Goal: Task Accomplishment & Management: Complete application form

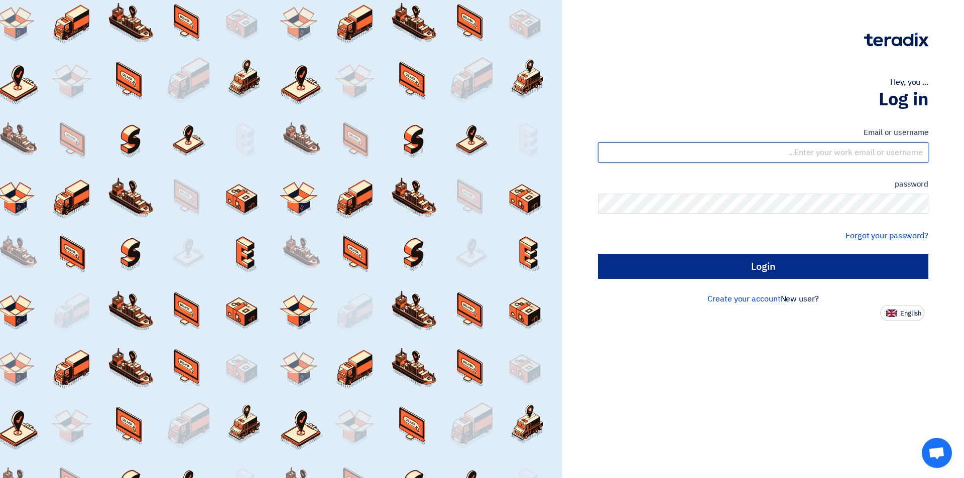
type input "[EMAIL_ADDRESS][DOMAIN_NAME]"
click at [720, 261] on input "Login" at bounding box center [763, 266] width 330 height 25
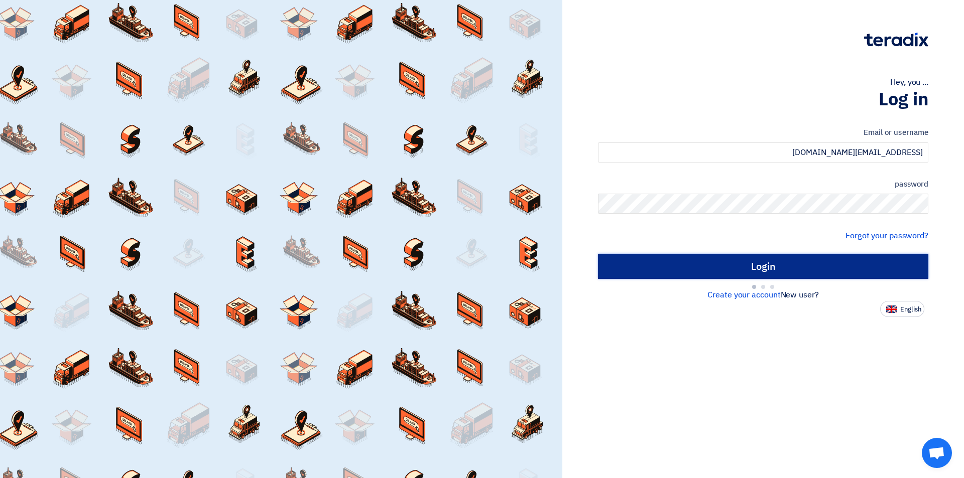
type input "Sign in"
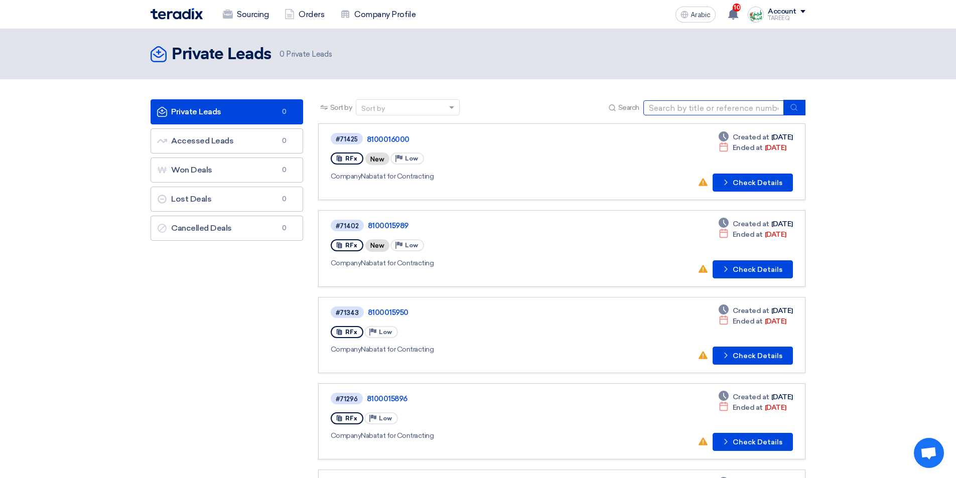
drag, startPoint x: 681, startPoint y: 108, endPoint x: 662, endPoint y: 109, distance: 19.6
click at [681, 108] on input at bounding box center [713, 107] width 141 height 15
type input "71347"
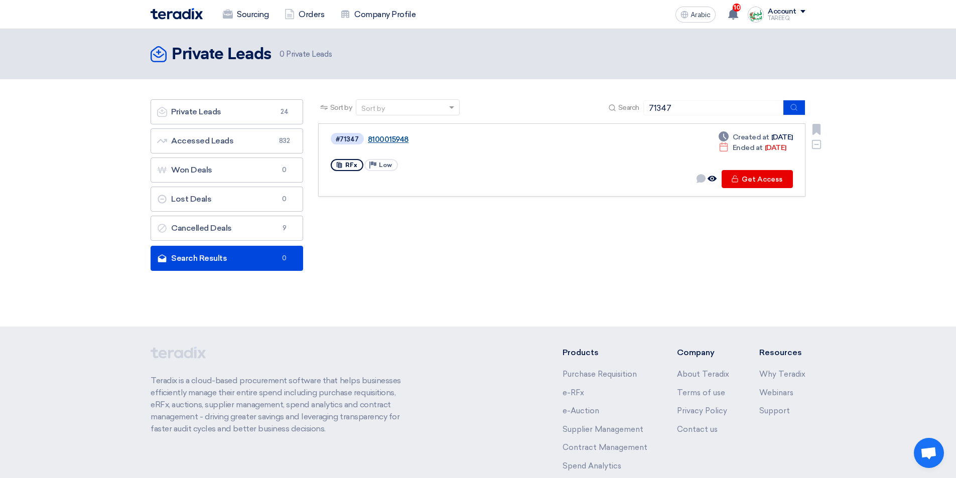
click at [383, 140] on font "8100015948" at bounding box center [388, 139] width 41 height 9
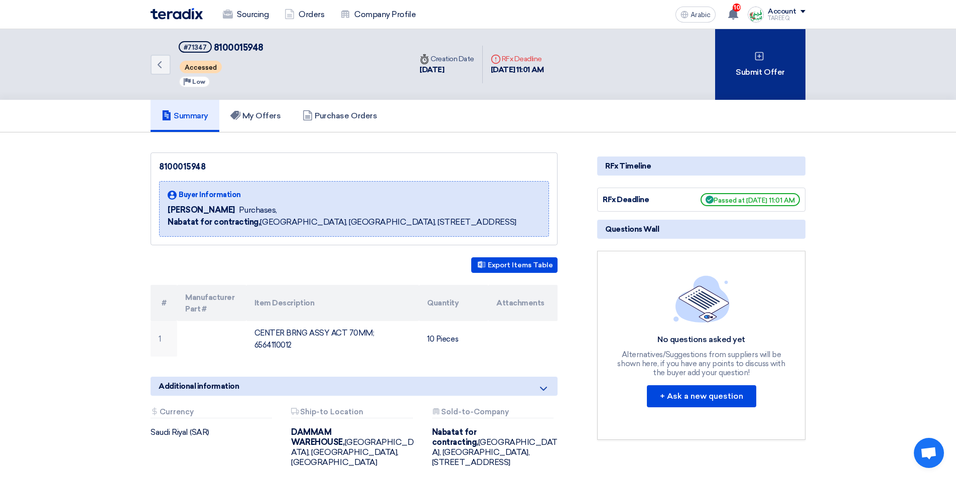
click at [761, 70] on font "Submit Offer" at bounding box center [760, 72] width 49 height 10
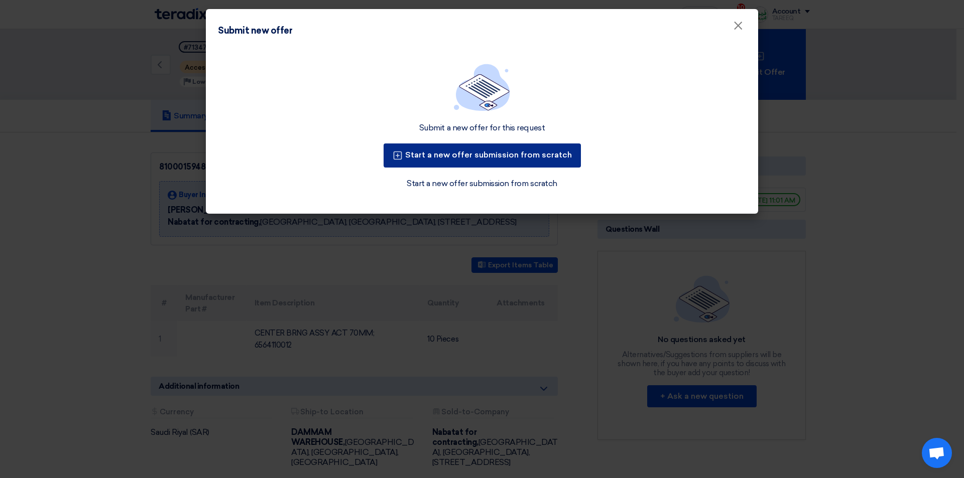
click at [488, 160] on button "Start a new offer submission from scratch" at bounding box center [481, 156] width 197 height 24
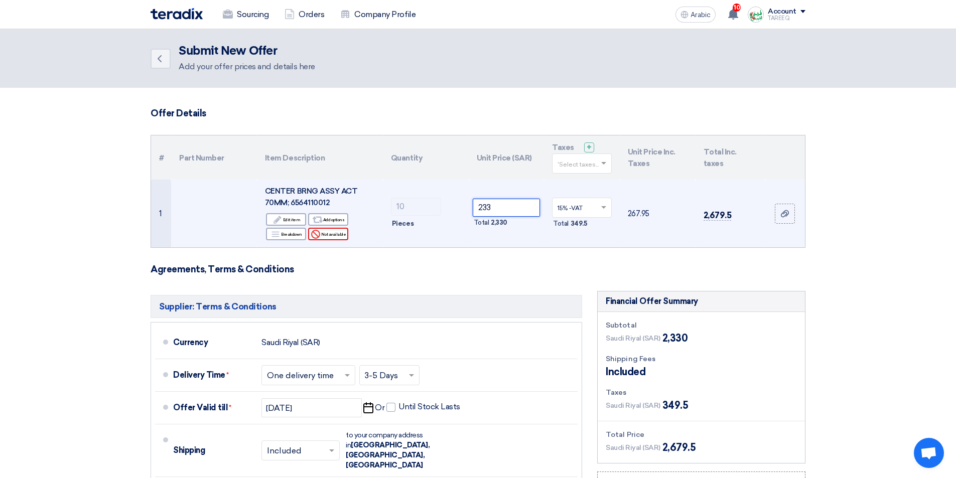
drag, startPoint x: 526, startPoint y: 208, endPoint x: 324, endPoint y: 235, distance: 203.7
click at [328, 234] on tr "1 CENTER BRNG ASSY ACT 70MM; 6564110012 Edit Edit item Alternative Add options …" at bounding box center [478, 214] width 654 height 68
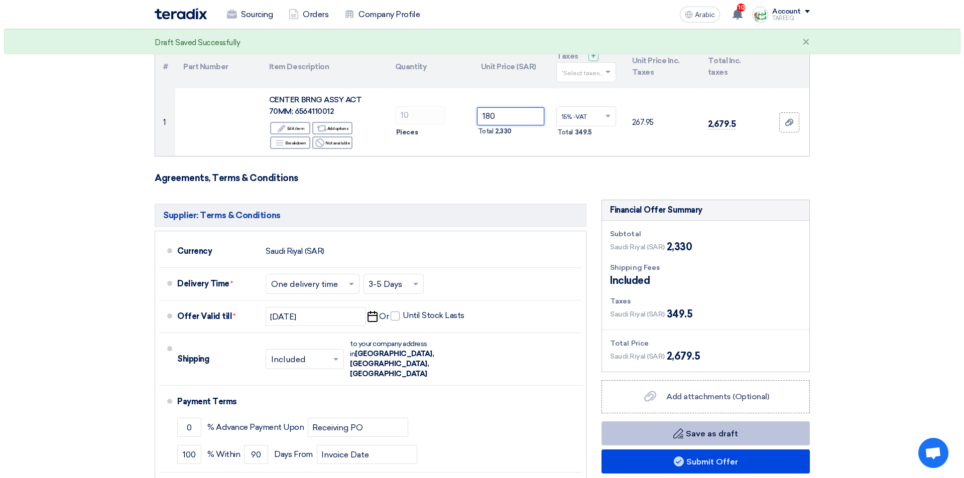
scroll to position [201, 0]
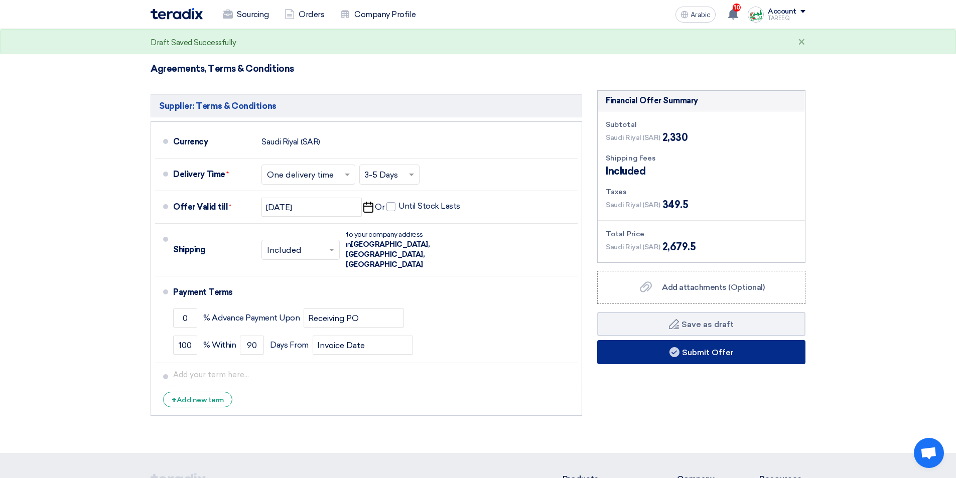
type input "180"
click at [726, 359] on button "Submit Offer" at bounding box center [701, 352] width 208 height 24
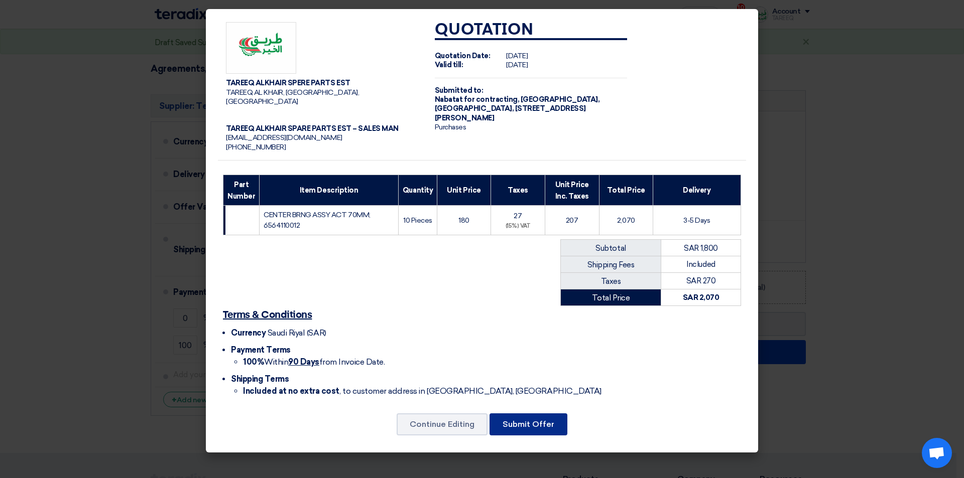
click at [525, 420] on font "Submit Offer" at bounding box center [528, 425] width 52 height 10
